Goal: Information Seeking & Learning: Find specific fact

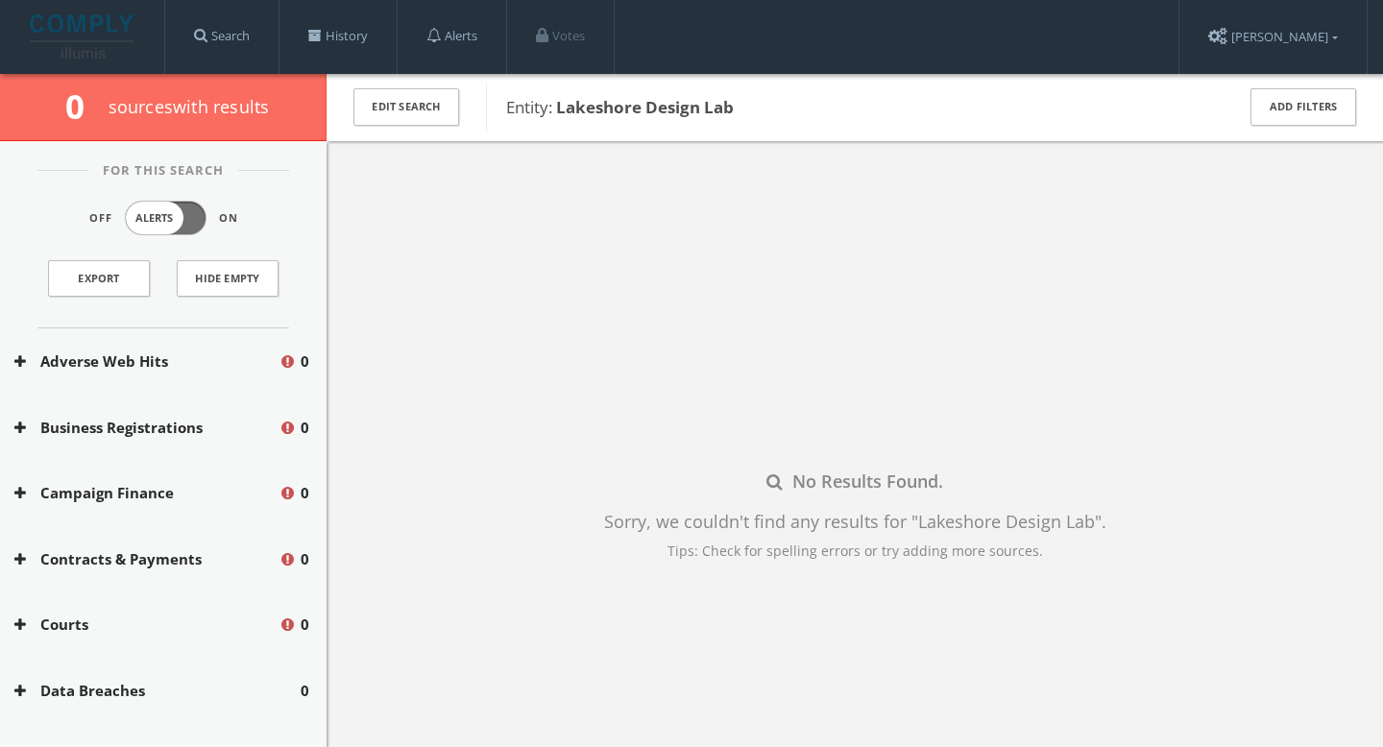
click at [640, 119] on div "Entity: Lakeshore Design Lab" at bounding box center [847, 108] width 723 height 48
click at [1310, 90] on button "Add Filters" at bounding box center [1304, 106] width 106 height 37
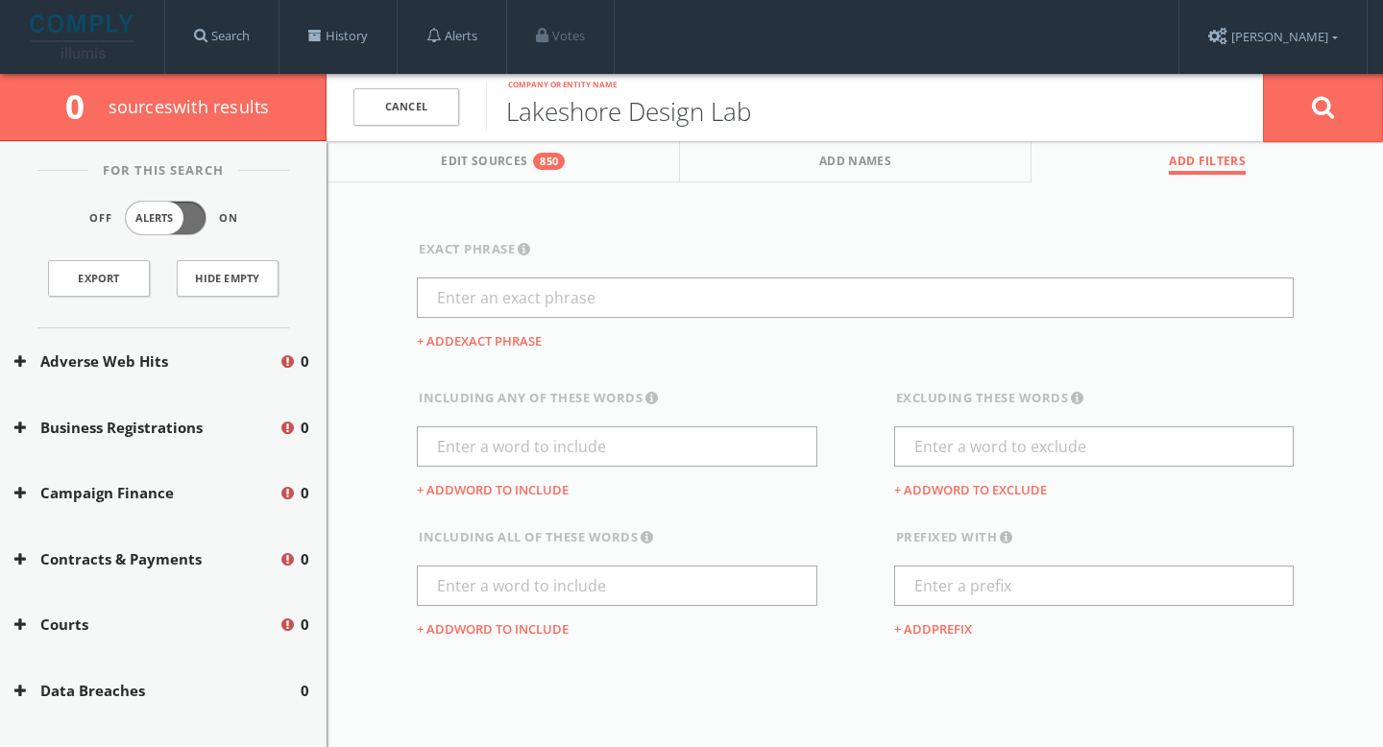
click at [738, 119] on input "Lakeshore Design Lab" at bounding box center [874, 107] width 777 height 50
click at [92, 50] on img at bounding box center [84, 36] width 108 height 44
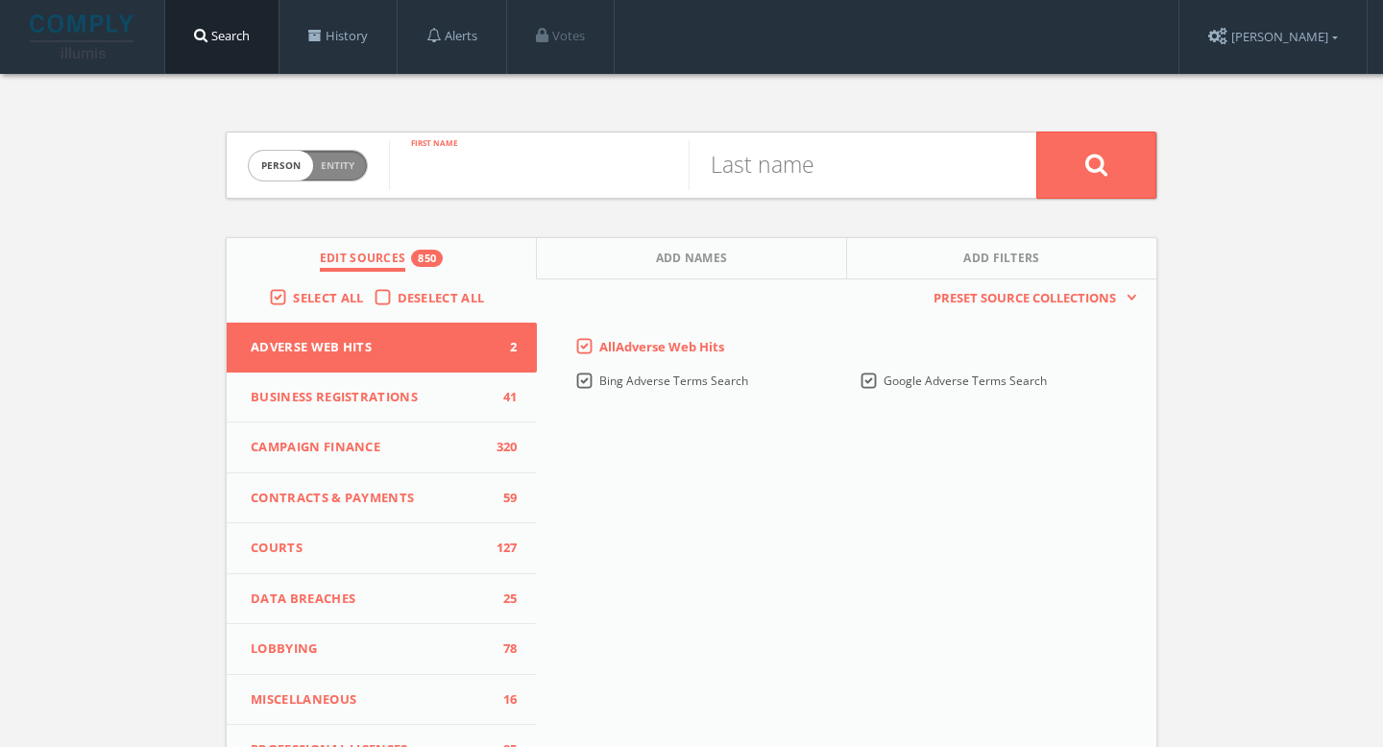
click at [477, 164] on input "text" at bounding box center [539, 165] width 300 height 50
paste input "[PERSON_NAME] “[PERSON_NAME]” [PERSON_NAME]"
click at [602, 171] on input "[PERSON_NAME] “[PERSON_NAME]” [PERSON_NAME]" at bounding box center [539, 165] width 300 height 50
type input "[PERSON_NAME] “[PERSON_NAME]” [PERSON_NAME]"
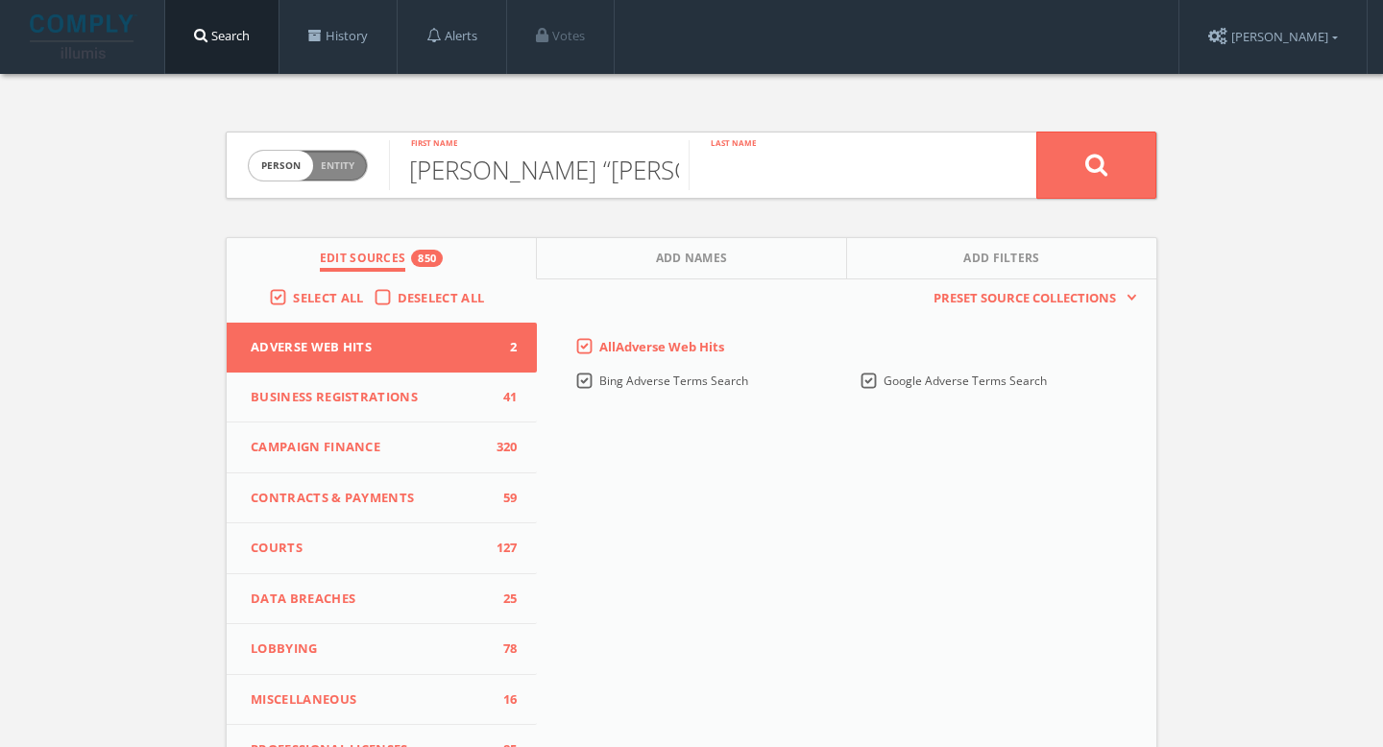
click at [796, 166] on input "text" at bounding box center [839, 165] width 300 height 50
paste input "[PERSON_NAME]"
type input "[PERSON_NAME]"
drag, startPoint x: 566, startPoint y: 172, endPoint x: 503, endPoint y: 158, distance: 63.9
click at [500, 159] on input "[PERSON_NAME] “[PERSON_NAME]” [PERSON_NAME]" at bounding box center [539, 165] width 300 height 50
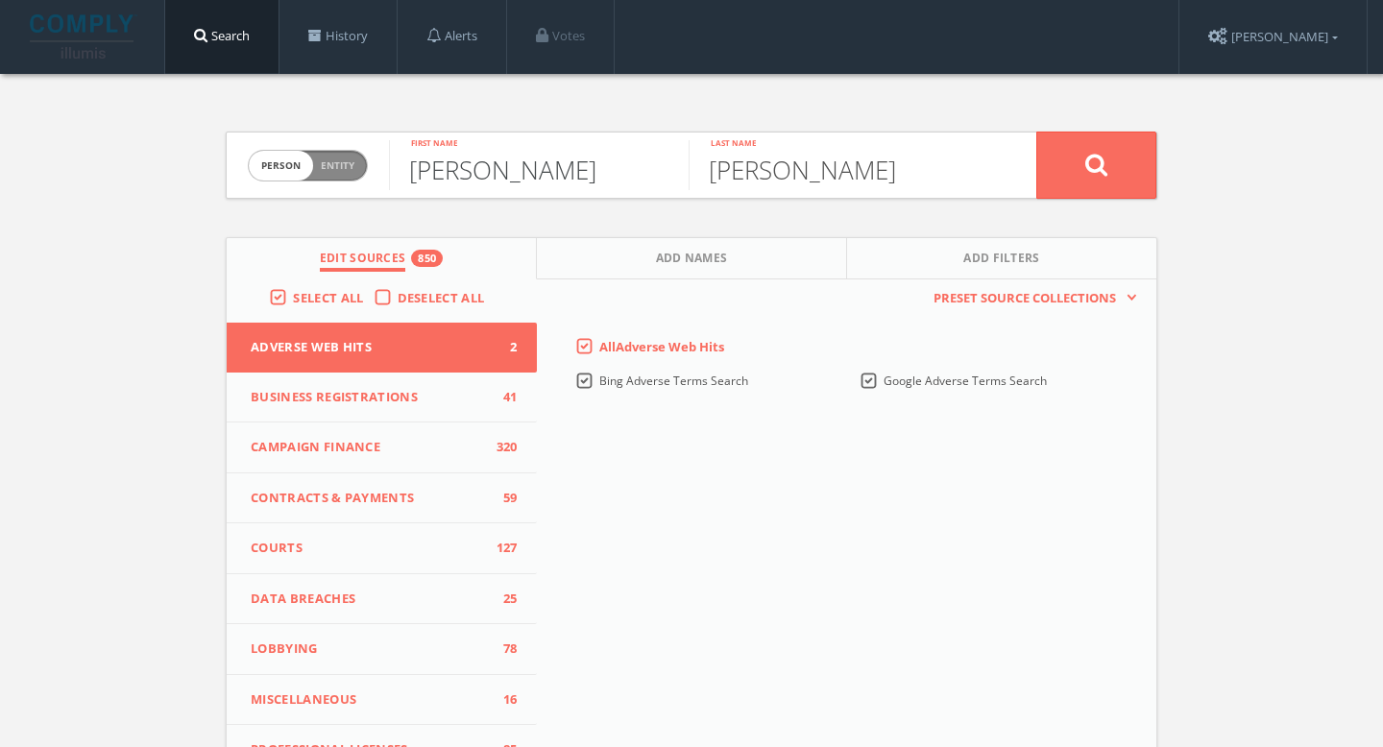
click at [526, 173] on input "[PERSON_NAME]" at bounding box center [539, 165] width 300 height 50
type input "[PERSON_NAME]"
click at [1097, 144] on button at bounding box center [1096, 165] width 120 height 67
